Goal: Information Seeking & Learning: Learn about a topic

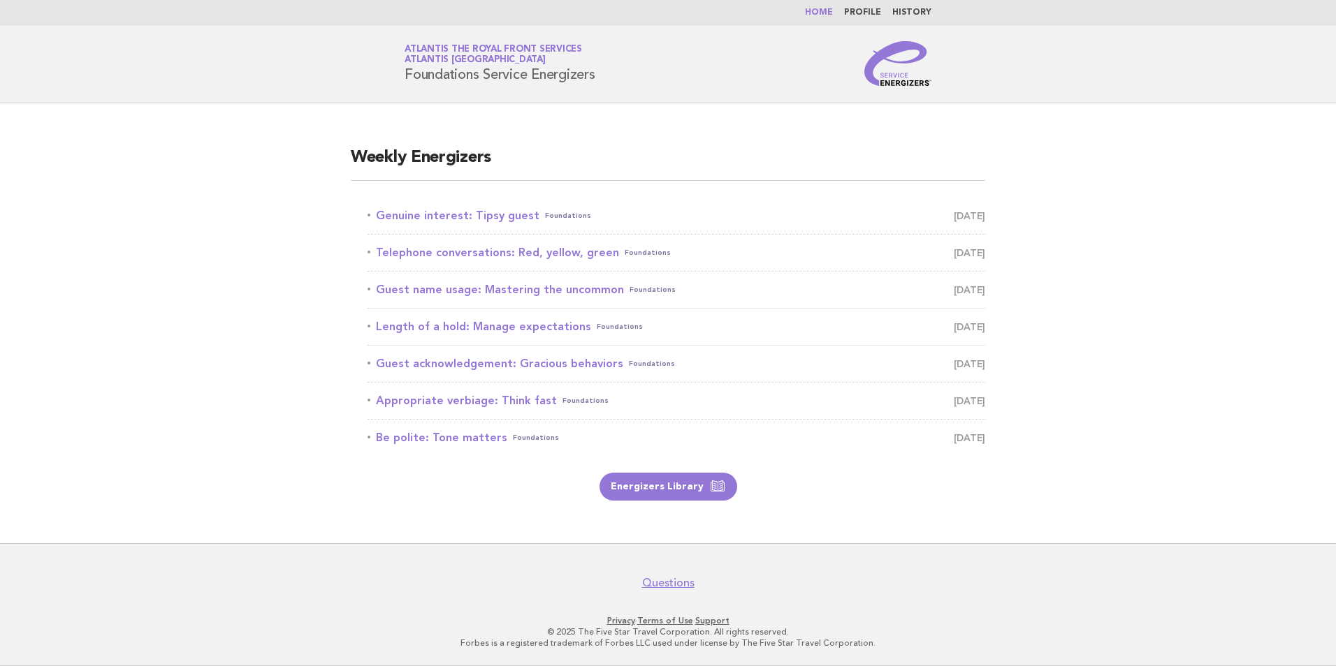
click at [817, 12] on link "Home" at bounding box center [819, 12] width 28 height 8
click at [824, 15] on link "Home" at bounding box center [819, 12] width 28 height 8
click at [486, 217] on link "Genuine interest: Tipsy guest Foundations September 14" at bounding box center [675, 216] width 617 height 20
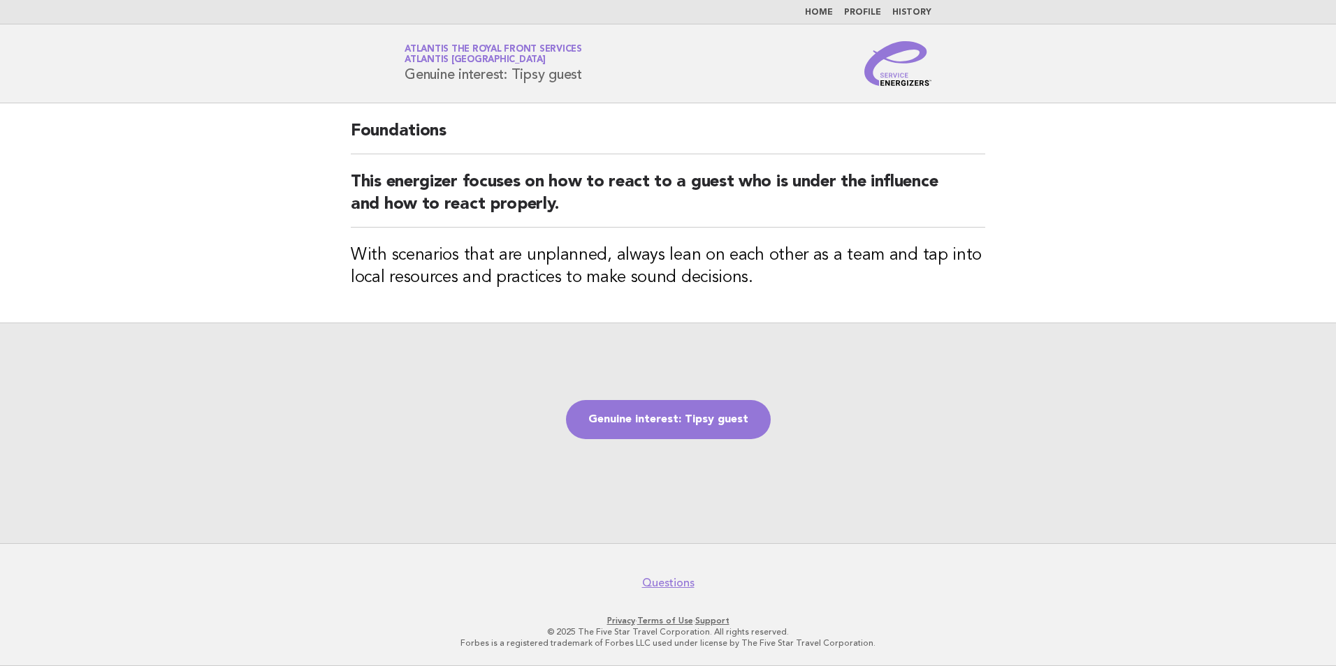
click at [826, 15] on link "Home" at bounding box center [819, 12] width 28 height 8
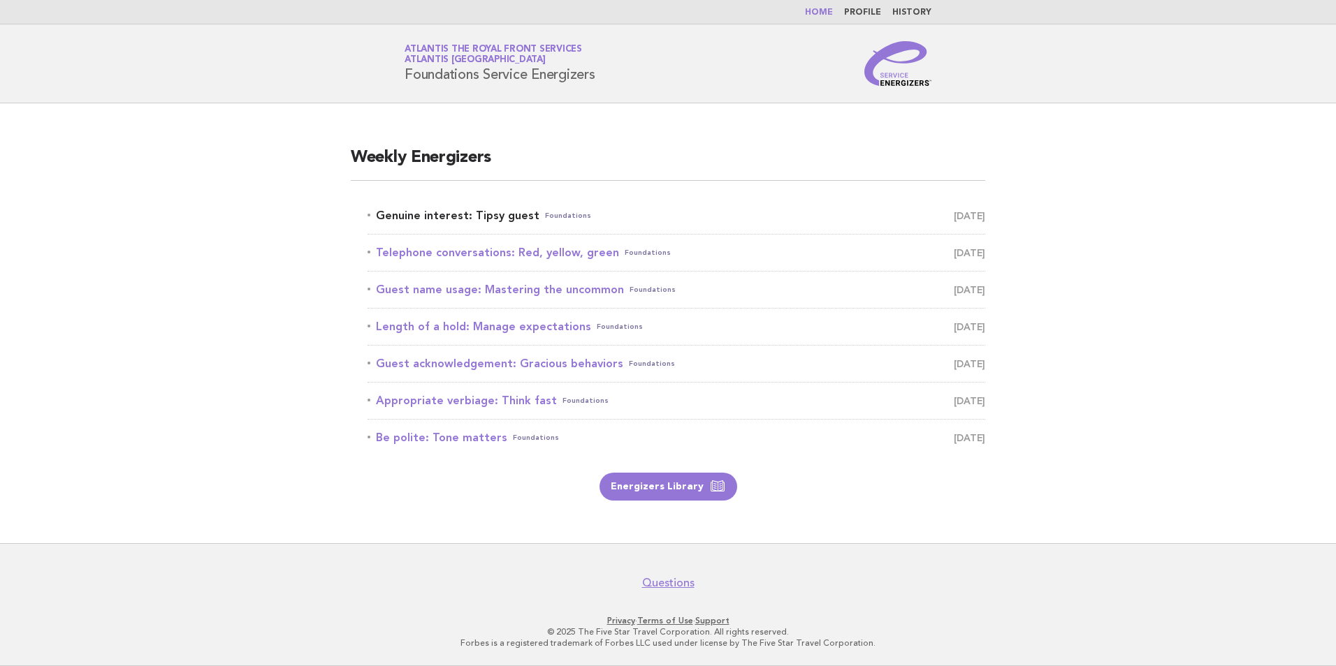
click at [474, 213] on link "Genuine interest: Tipsy guest Foundations [DATE]" at bounding box center [675, 216] width 617 height 20
click at [643, 488] on link "Energizers Library" at bounding box center [668, 487] width 138 height 28
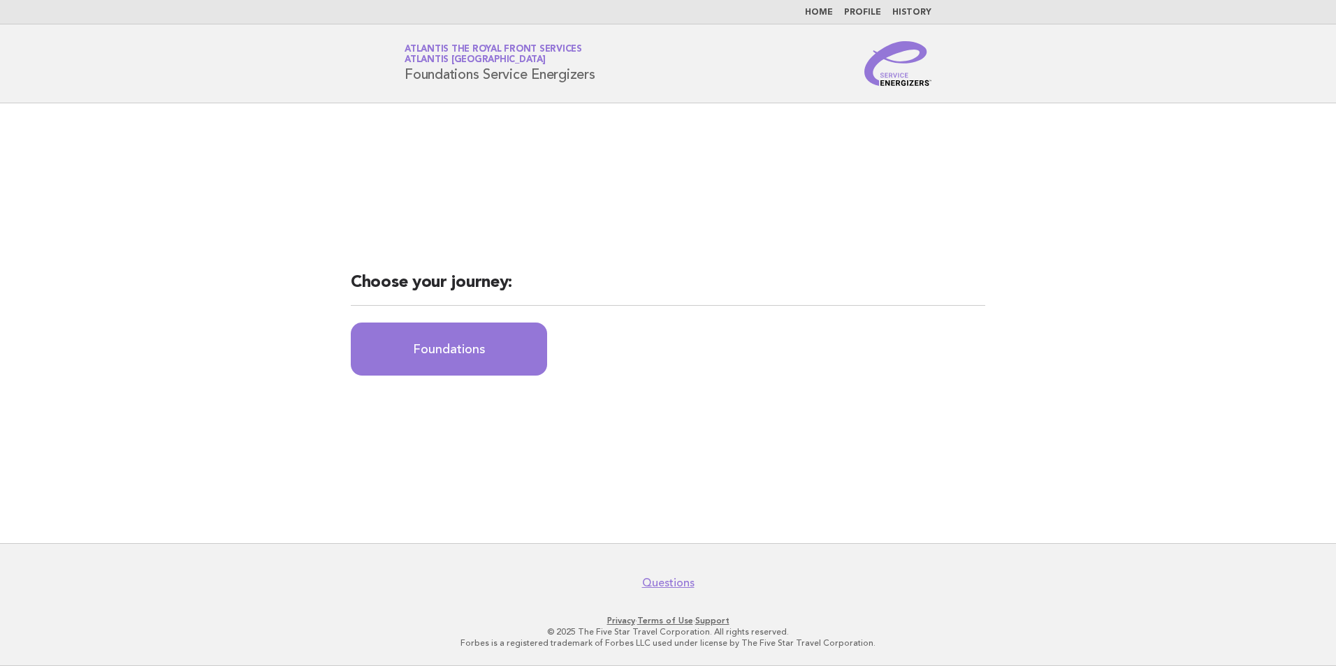
click at [814, 8] on link "Home" at bounding box center [819, 12] width 28 height 8
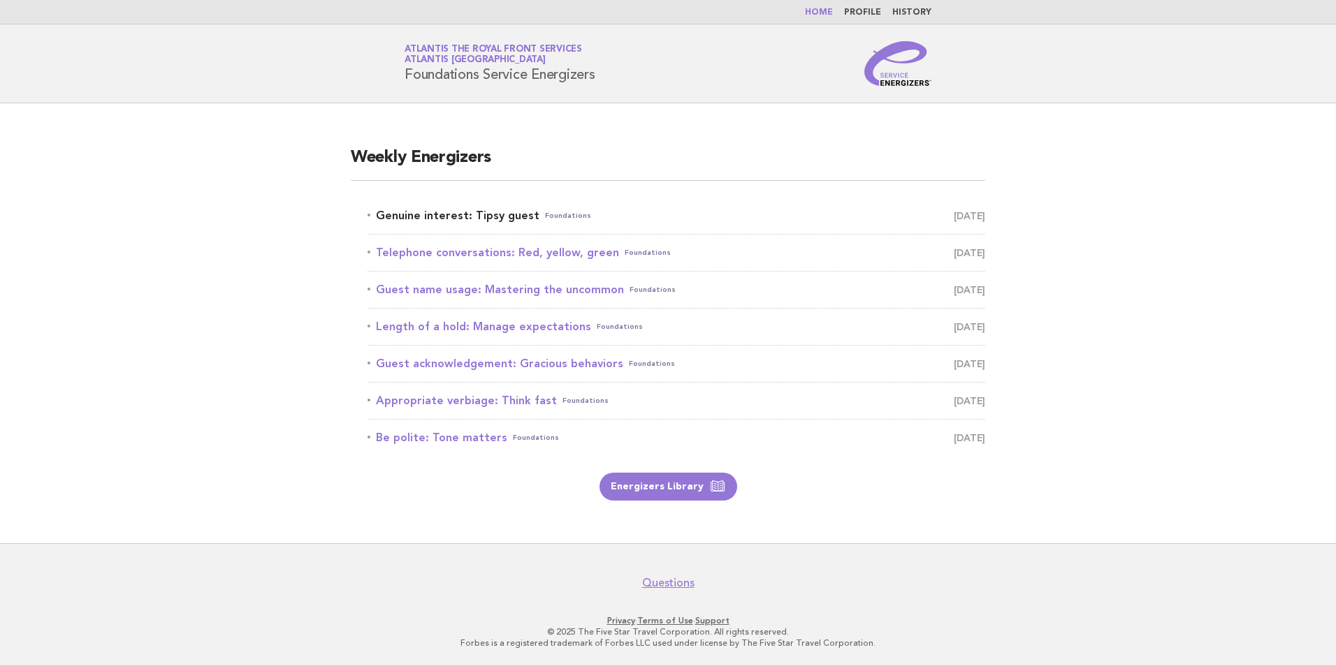
click at [499, 215] on link "Genuine interest: Tipsy guest Foundations [DATE]" at bounding box center [675, 216] width 617 height 20
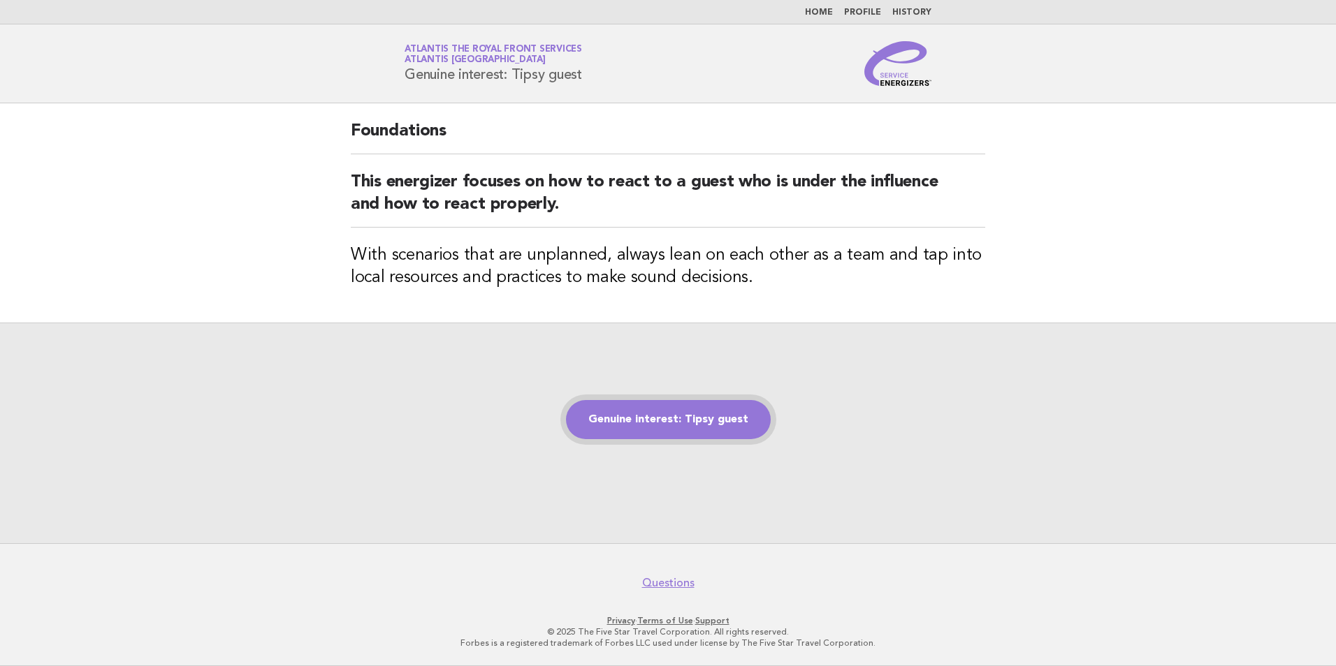
click at [640, 421] on link "Genuine interest: Tipsy guest" at bounding box center [668, 419] width 205 height 39
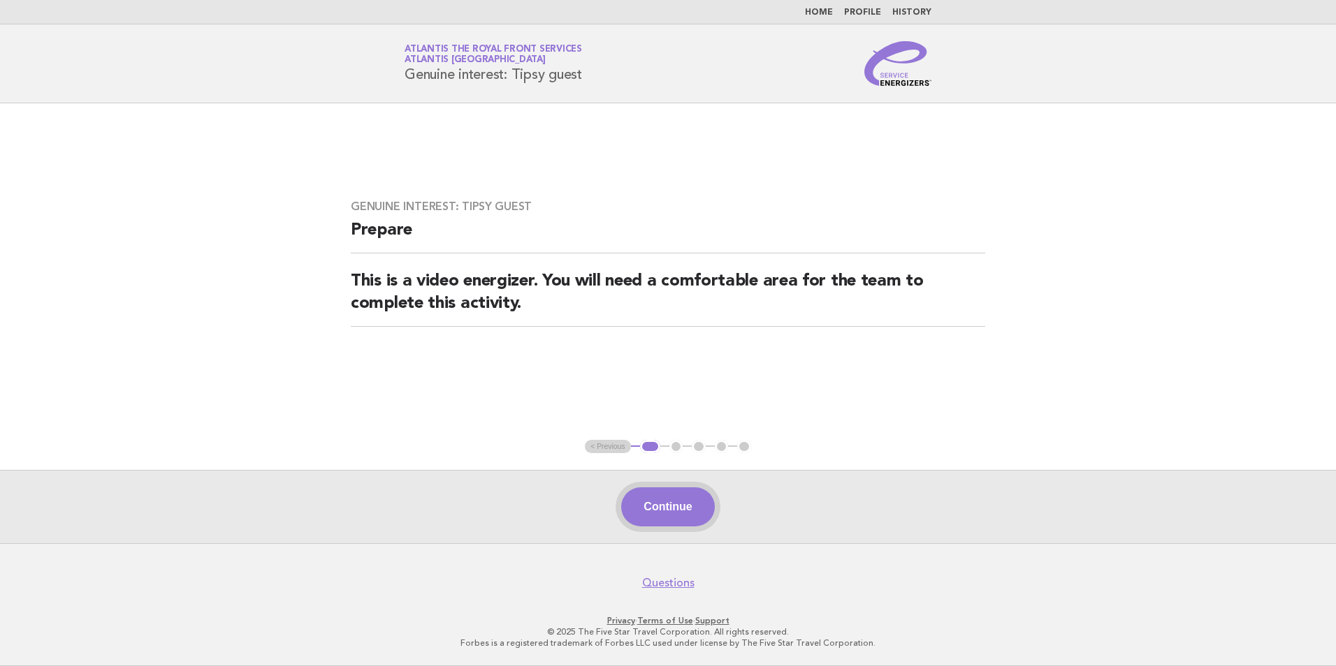
click at [680, 522] on button "Continue" at bounding box center [667, 507] width 93 height 39
